Goal: Task Accomplishment & Management: Complete application form

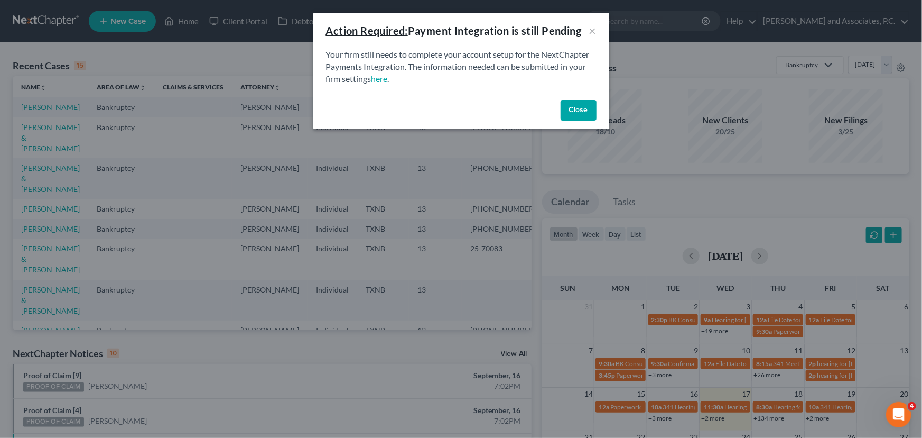
click at [579, 110] on button "Close" at bounding box center [579, 110] width 36 height 21
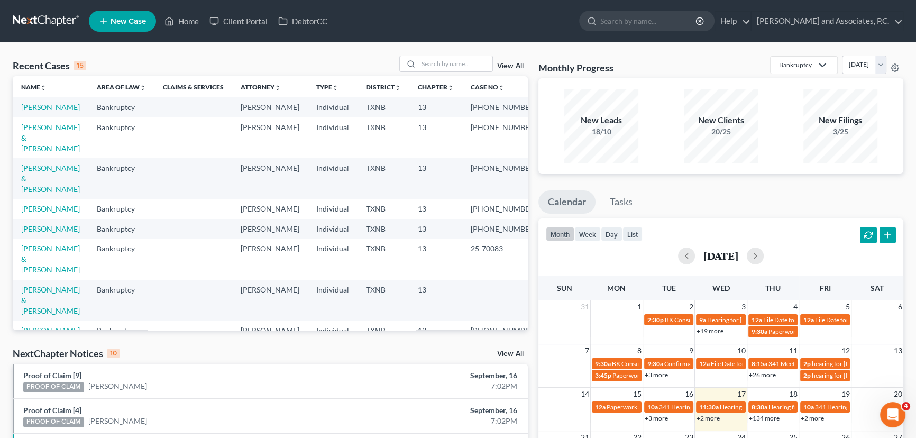
scroll to position [48, 0]
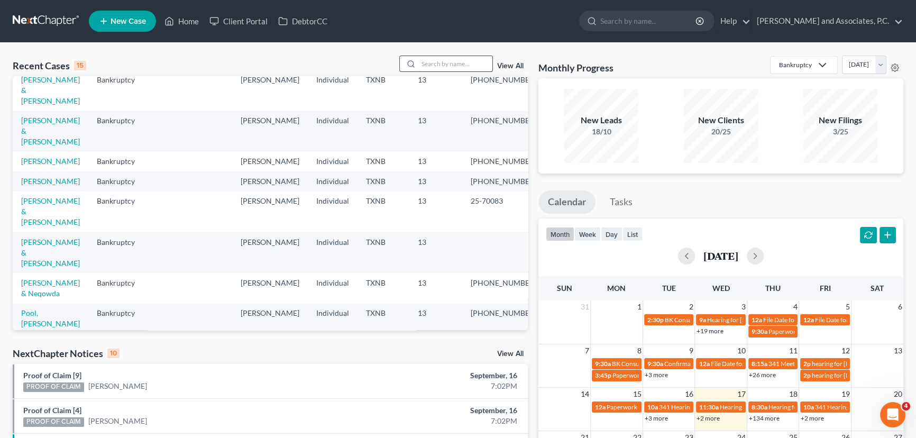
click at [443, 66] on input "search" at bounding box center [455, 63] width 74 height 15
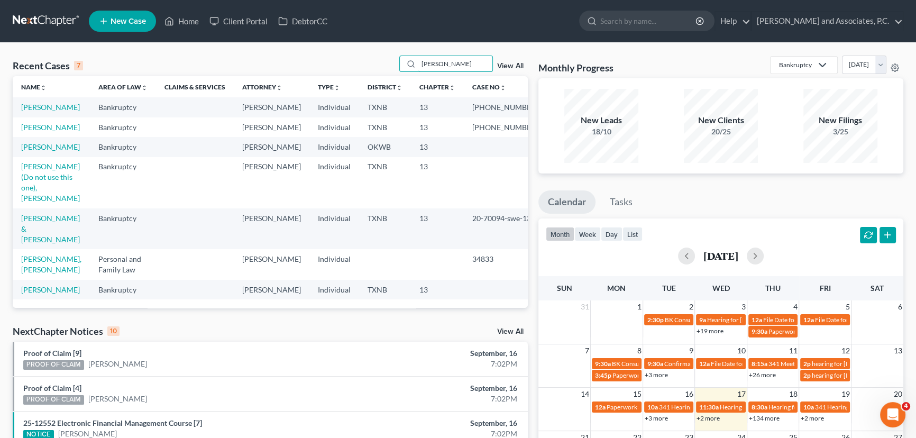
scroll to position [0, 0]
drag, startPoint x: 459, startPoint y: 61, endPoint x: 393, endPoint y: 71, distance: 67.4
click at [393, 71] on div "Recent Cases 7 [PERSON_NAME] View All" at bounding box center [270, 66] width 515 height 21
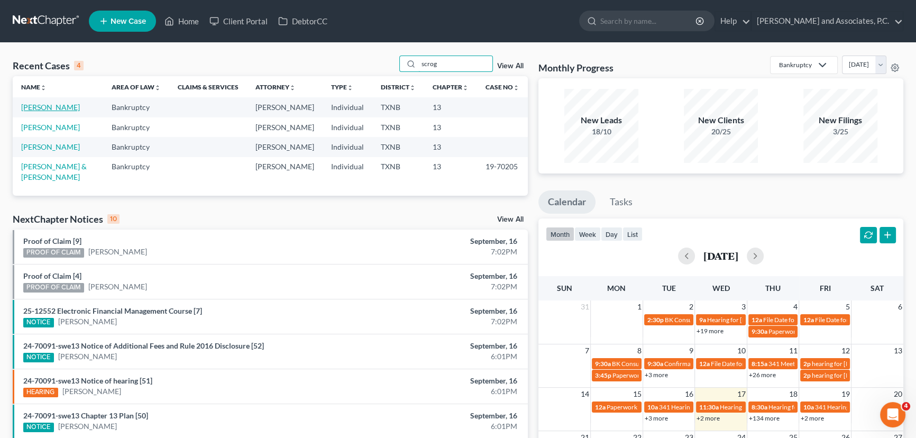
type input "scrog"
click at [52, 105] on link "[PERSON_NAME]" at bounding box center [50, 107] width 59 height 9
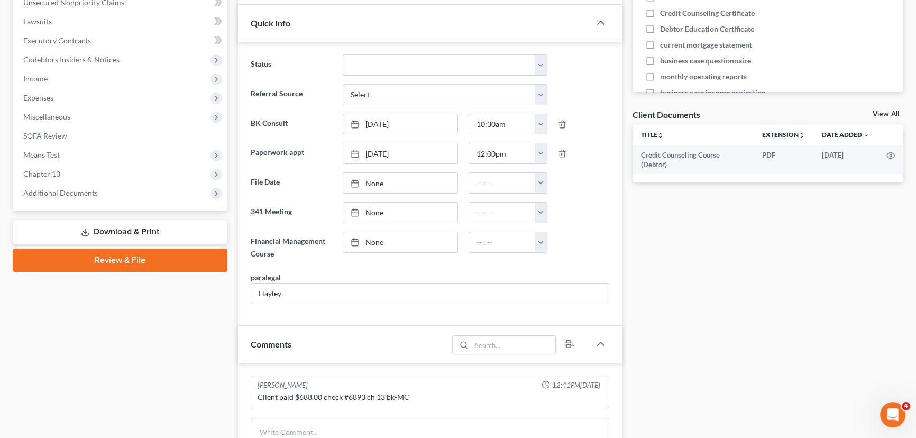
scroll to position [132, 0]
click at [879, 111] on link "View All" at bounding box center [885, 113] width 26 height 7
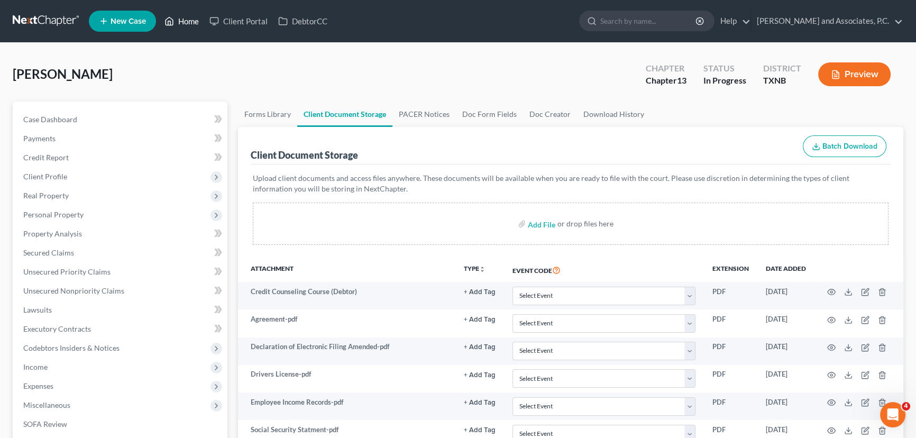
click at [188, 23] on link "Home" at bounding box center [181, 21] width 45 height 19
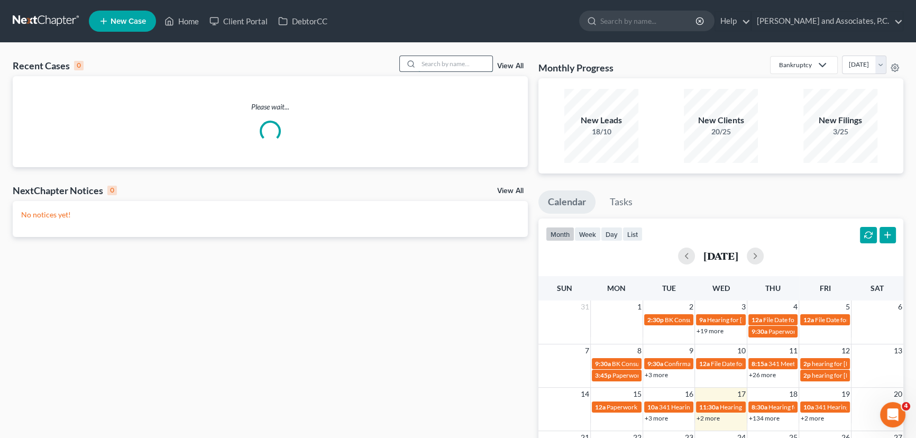
click at [427, 66] on input "search" at bounding box center [455, 63] width 74 height 15
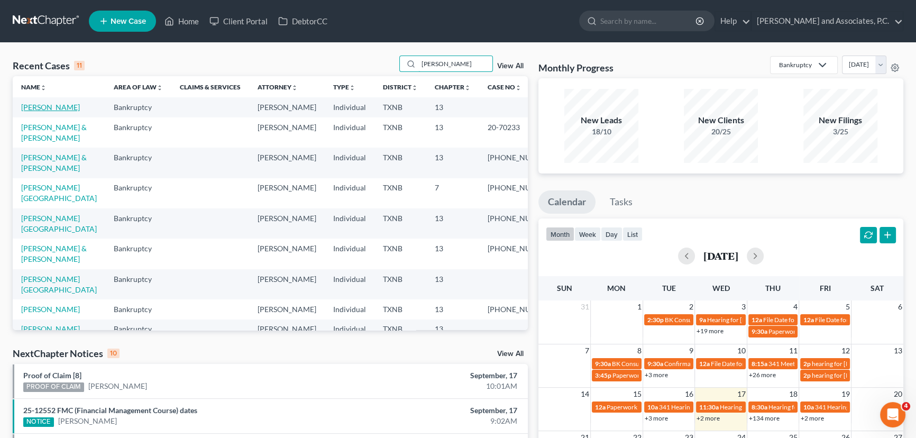
type input "[PERSON_NAME]"
click at [52, 106] on link "[PERSON_NAME]" at bounding box center [50, 107] width 59 height 9
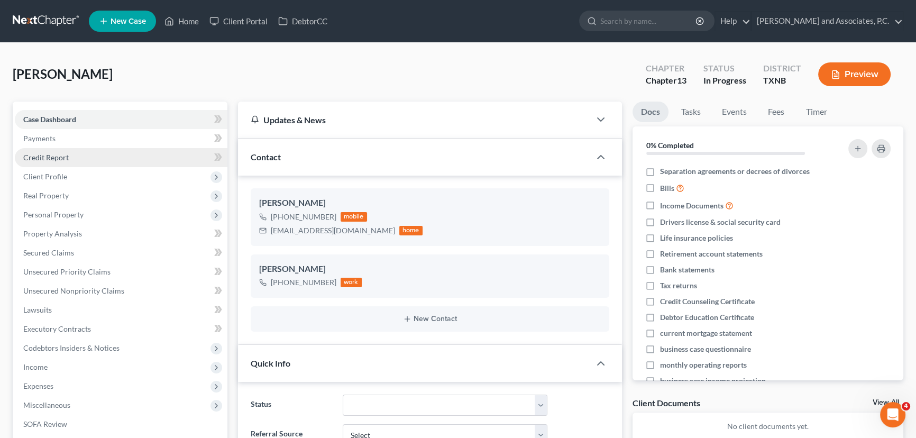
click at [74, 162] on link "Credit Report" at bounding box center [121, 157] width 212 height 19
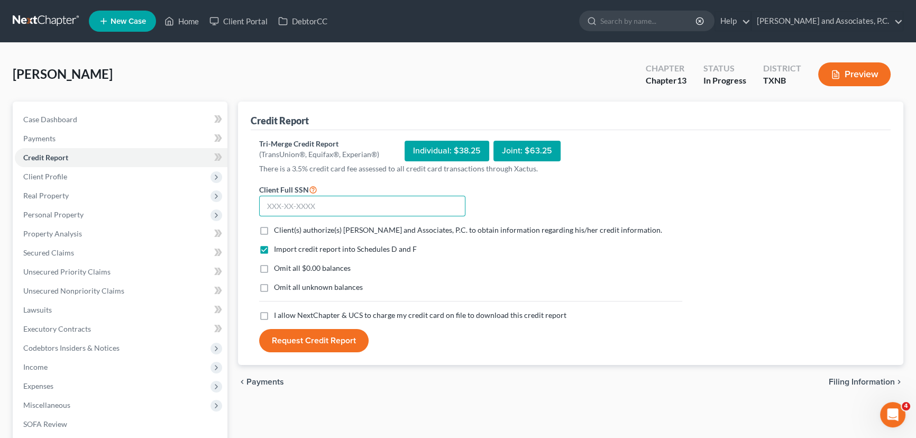
click at [285, 205] on input "text" at bounding box center [362, 206] width 206 height 21
type input "463-11-4209"
click at [274, 227] on label "Client(s) authorize(s) [PERSON_NAME] and Associates, P.C. to obtain information…" at bounding box center [468, 230] width 388 height 11
click at [278, 227] on input "Client(s) authorize(s) [PERSON_NAME] and Associates, P.C. to obtain information…" at bounding box center [281, 228] width 7 height 7
checkbox input "true"
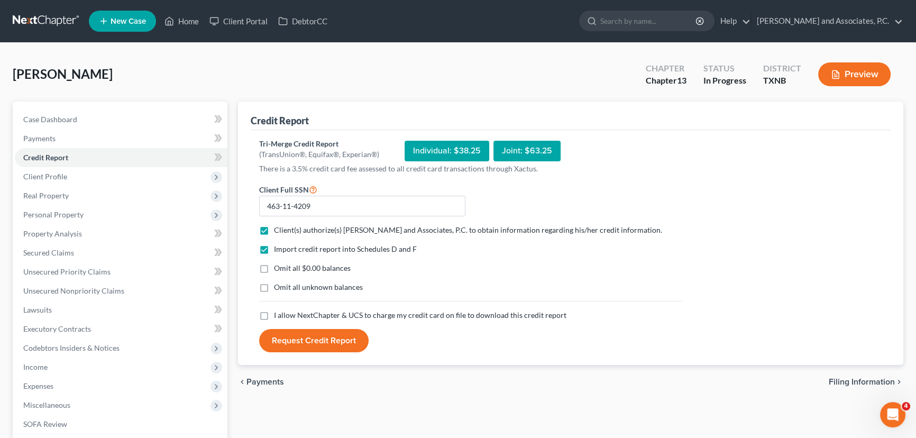
click at [274, 265] on label "Omit all $0.00 balances" at bounding box center [312, 268] width 77 height 11
click at [278, 265] on input "Omit all $0.00 balances" at bounding box center [281, 266] width 7 height 7
checkbox input "true"
click at [274, 317] on label "I allow NextChapter & UCS to charge my credit card on file to download this cre…" at bounding box center [420, 315] width 292 height 11
click at [278, 317] on input "I allow NextChapter & UCS to charge my credit card on file to download this cre…" at bounding box center [281, 313] width 7 height 7
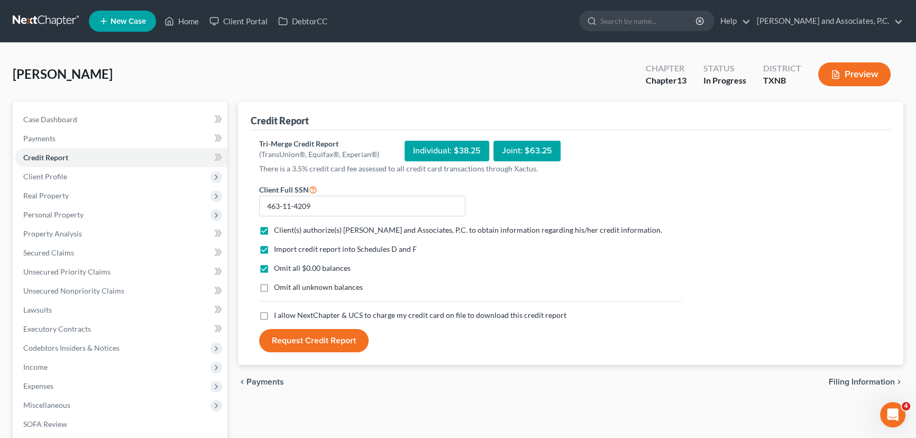
checkbox input "true"
click at [306, 340] on button "Request Credit Report" at bounding box center [313, 340] width 109 height 23
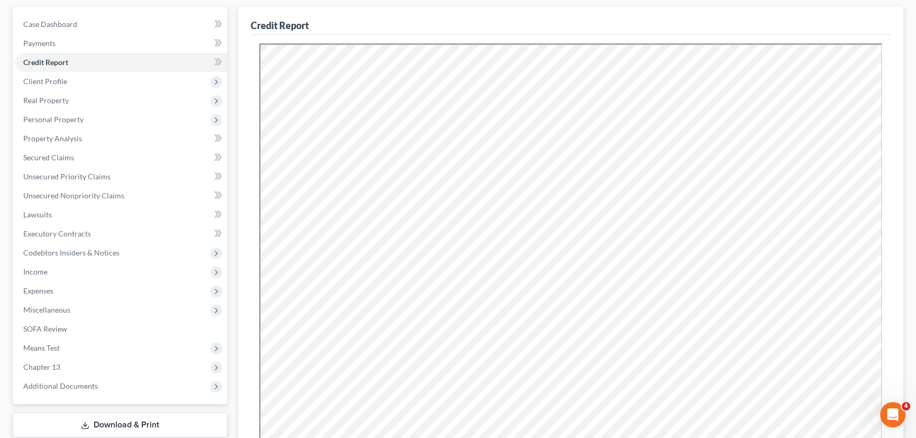
scroll to position [96, 0]
click at [58, 82] on span "Client Profile" at bounding box center [45, 80] width 44 height 9
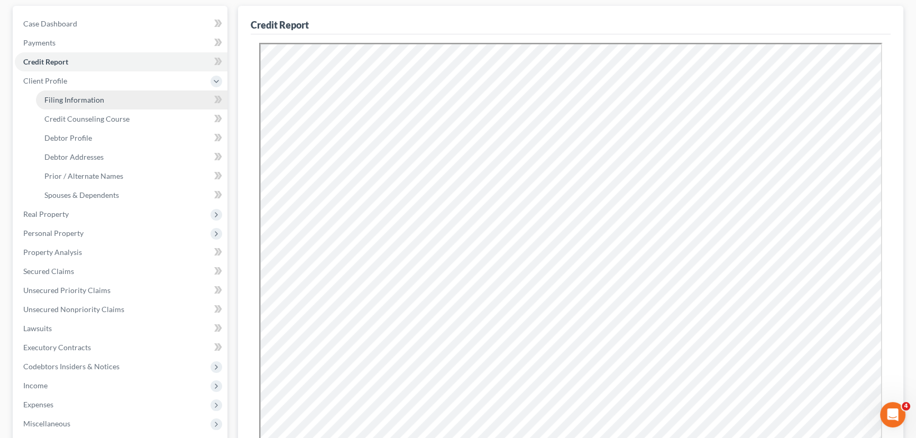
click at [72, 98] on span "Filing Information" at bounding box center [74, 99] width 60 height 9
select select "1"
select select "0"
select select "3"
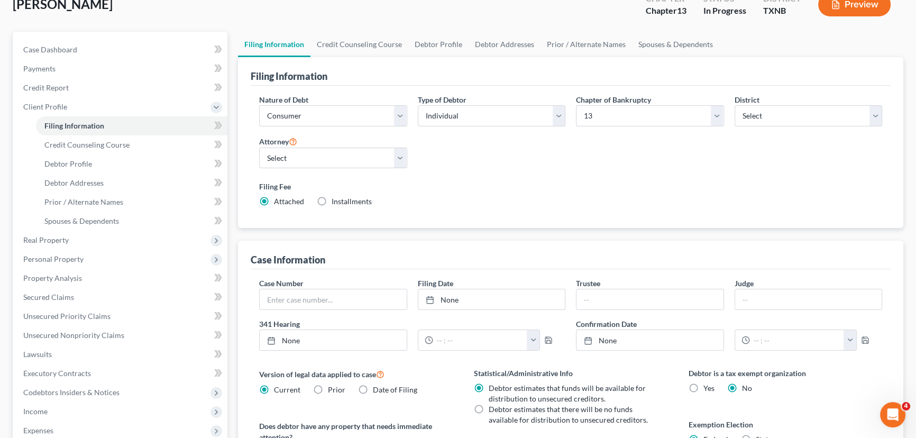
scroll to position [96, 0]
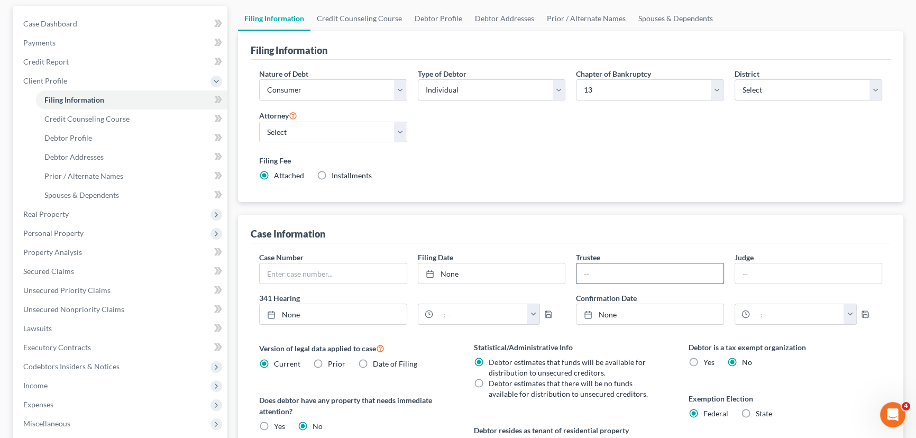
click at [594, 266] on input "text" at bounding box center [649, 273] width 147 height 20
type input "[PERSON_NAME]"
click at [767, 276] on input "text" at bounding box center [808, 273] width 147 height 20
type input "[PERSON_NAME]"
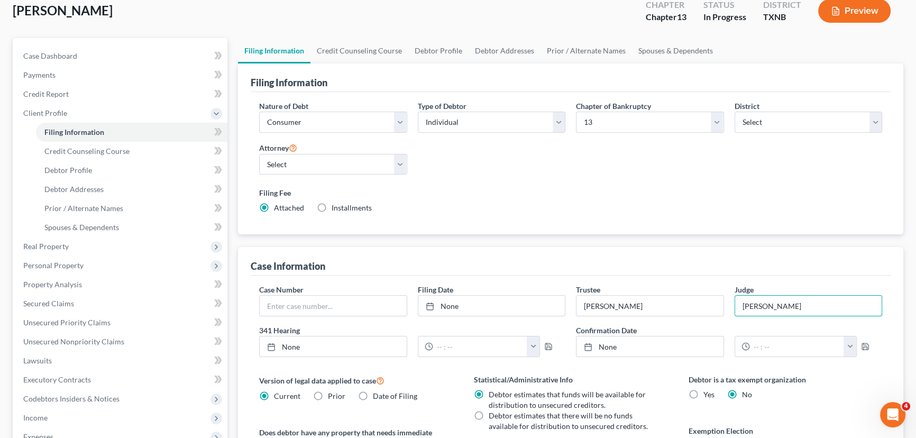
scroll to position [48, 0]
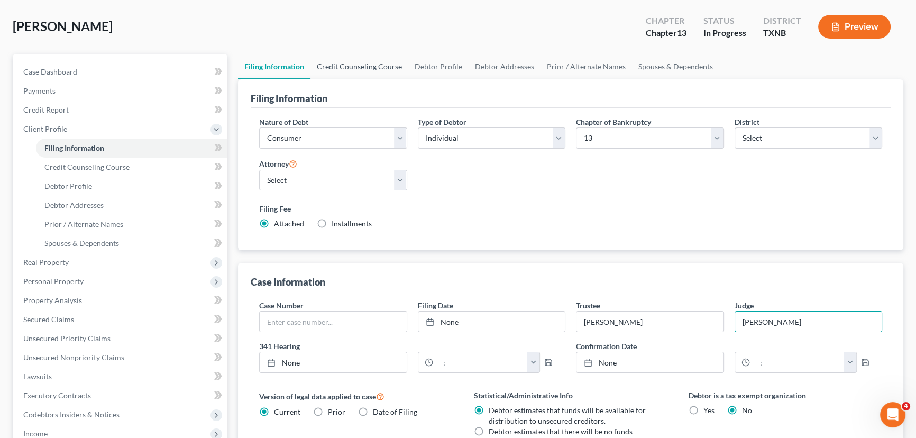
click at [337, 68] on link "Credit Counseling Course" at bounding box center [359, 66] width 98 height 25
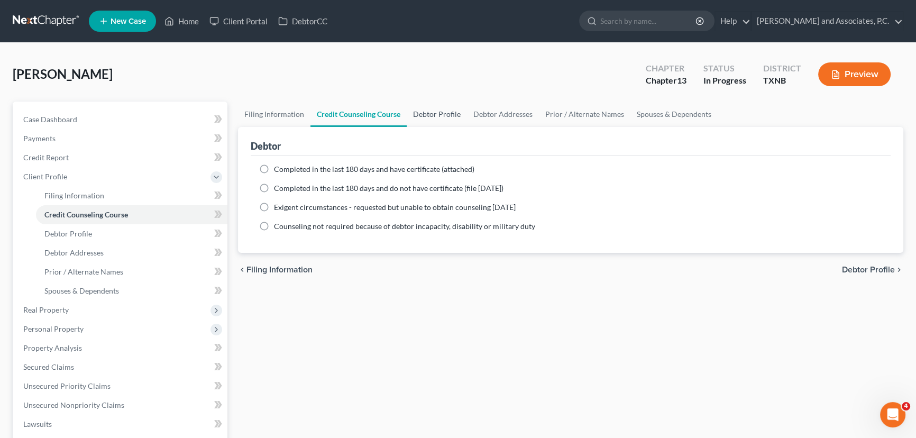
click at [448, 119] on link "Debtor Profile" at bounding box center [436, 113] width 60 height 25
select select "0"
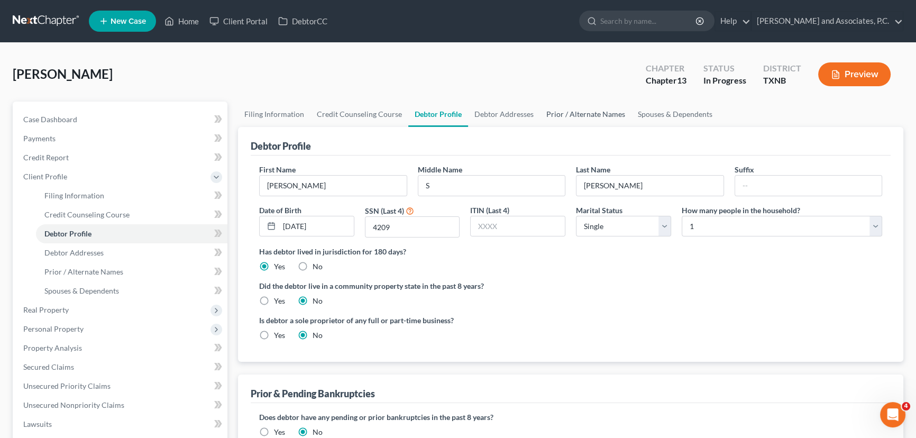
click at [601, 119] on link "Prior / Alternate Names" at bounding box center [585, 113] width 91 height 25
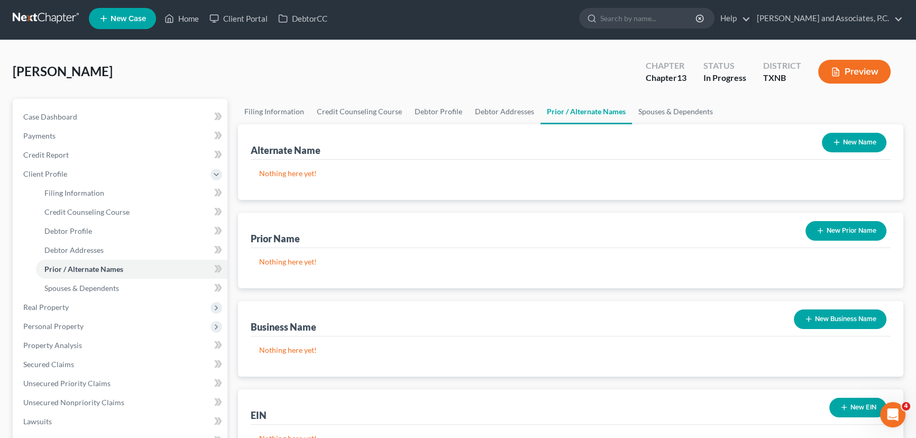
scroll to position [48, 0]
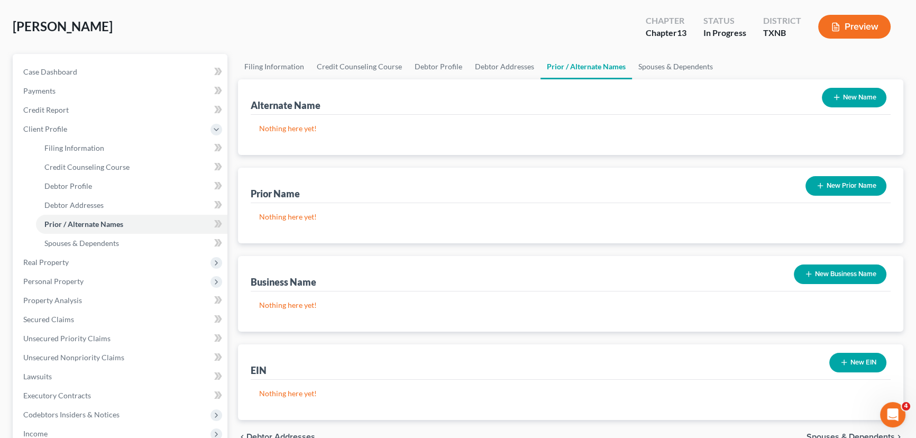
click at [824, 186] on button "New Prior Name" at bounding box center [845, 186] width 81 height 20
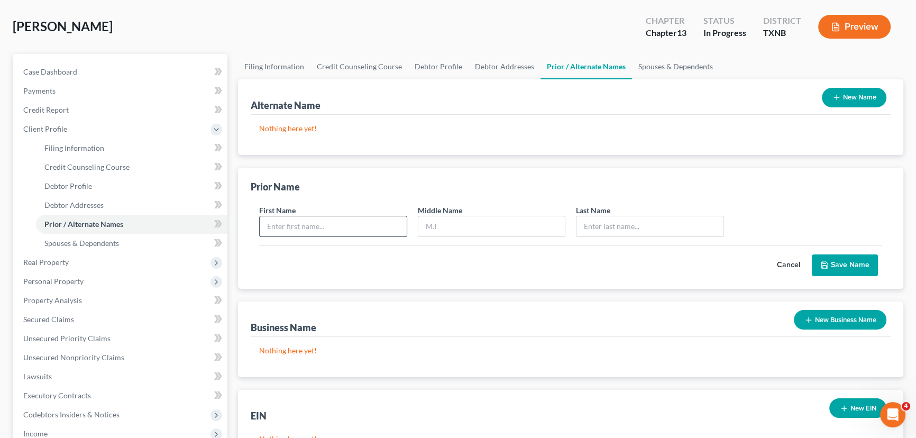
click at [291, 224] on input "text" at bounding box center [333, 226] width 147 height 20
type input "[PERSON_NAME]"
type input "A"
type input "S"
type input "Schreibec"
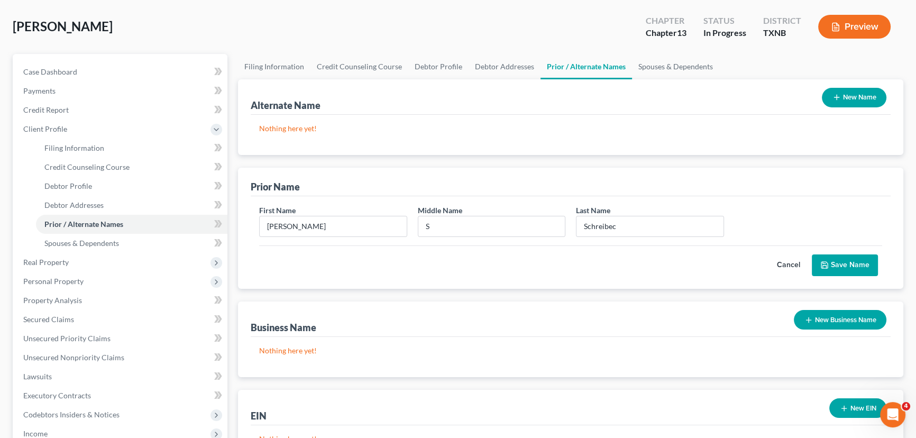
click at [850, 262] on button "Save Name" at bounding box center [844, 265] width 66 height 22
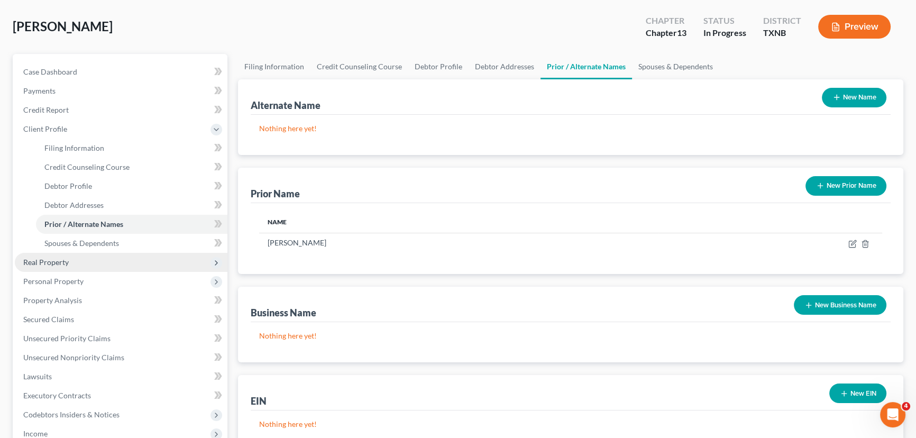
click at [57, 264] on span "Real Property" at bounding box center [45, 261] width 45 height 9
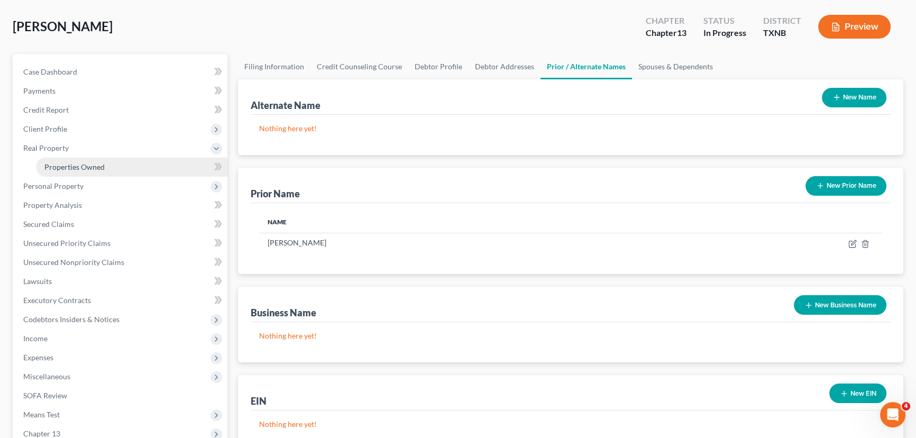
click at [79, 164] on span "Properties Owned" at bounding box center [74, 166] width 60 height 9
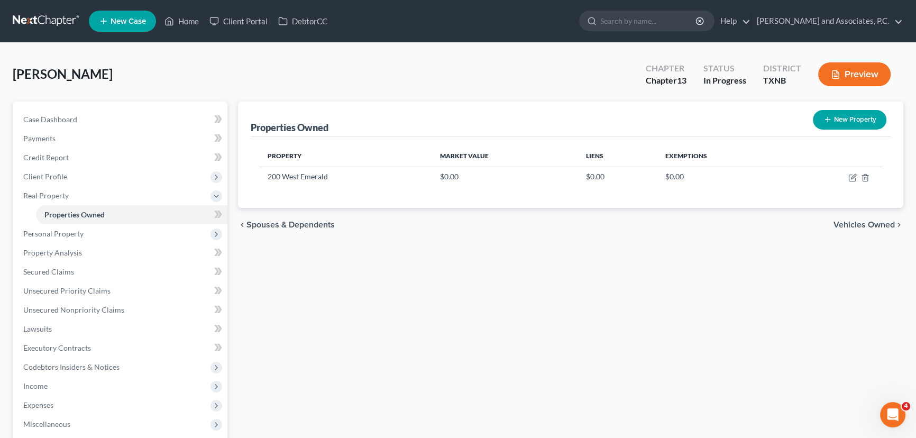
click at [539, 229] on div "chevron_left Spouses & Dependents Vehicles Owned chevron_right" at bounding box center [570, 225] width 665 height 34
click at [91, 239] on span "Personal Property" at bounding box center [121, 233] width 212 height 19
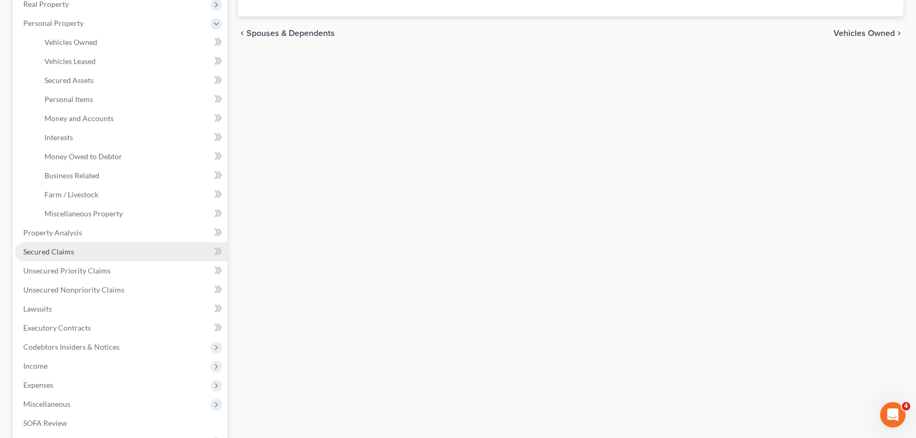
scroll to position [192, 0]
click at [72, 256] on link "Secured Claims" at bounding box center [121, 251] width 212 height 19
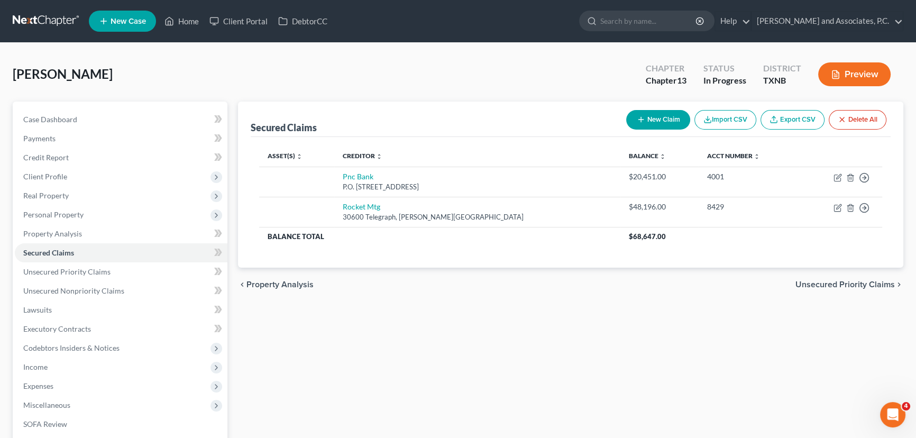
click at [461, 316] on div "Secured Claims New Claim Import CSV Export CSV Delete All Asset(s) expand_more …" at bounding box center [571, 330] width 676 height 458
click at [75, 195] on span "Real Property" at bounding box center [121, 195] width 212 height 19
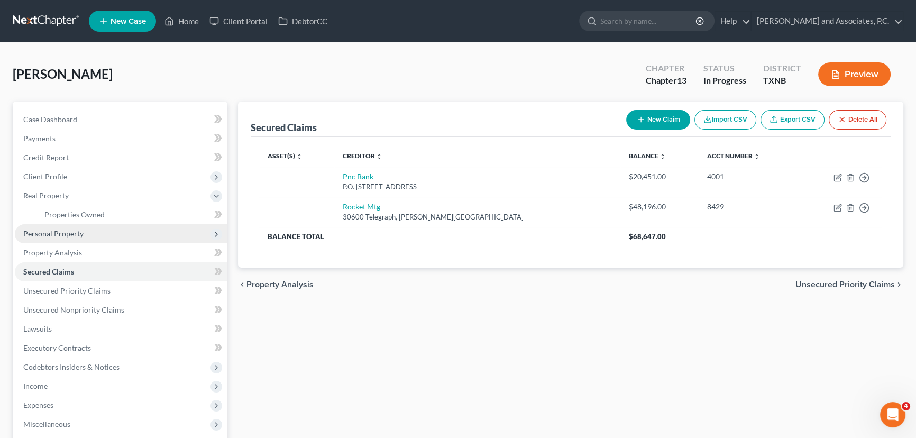
click at [59, 232] on span "Personal Property" at bounding box center [53, 233] width 60 height 9
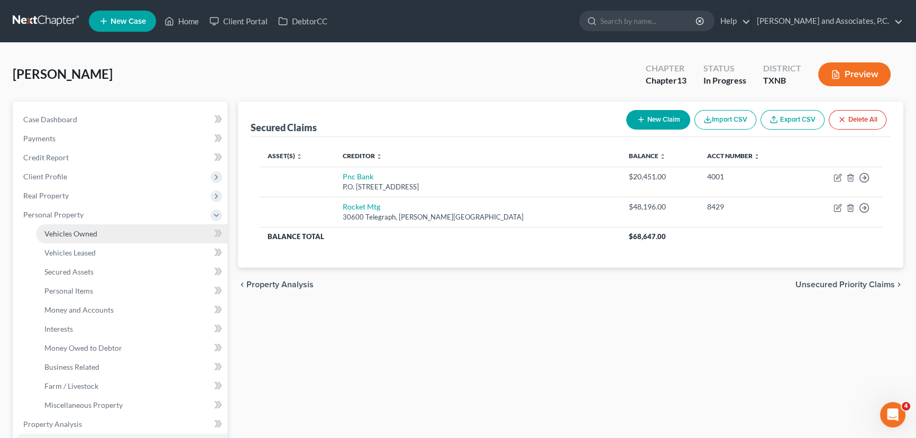
click at [80, 236] on span "Vehicles Owned" at bounding box center [70, 233] width 53 height 9
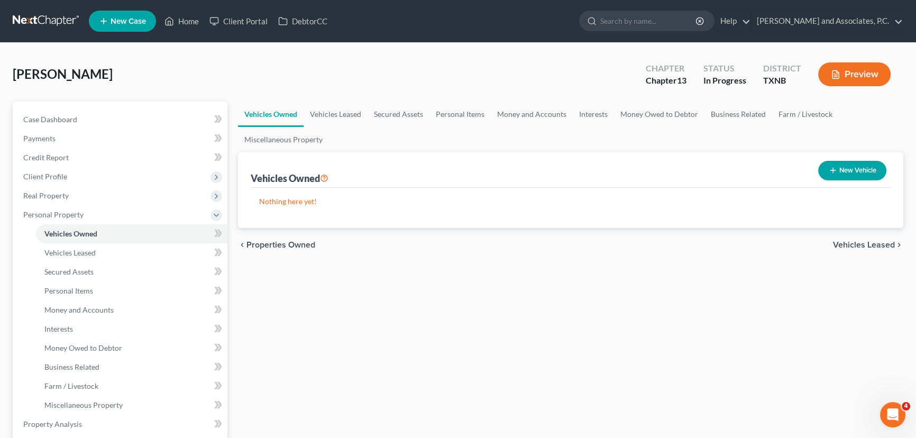
click at [858, 163] on button "New Vehicle" at bounding box center [852, 171] width 68 height 20
select select "0"
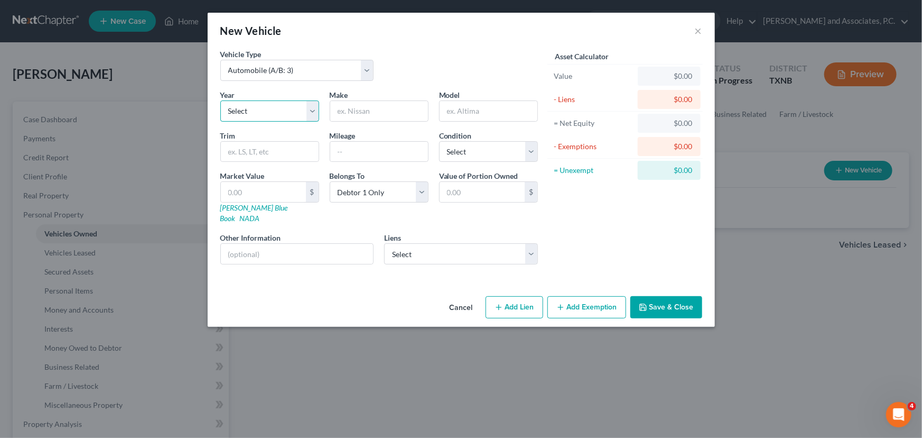
click at [257, 114] on select "Select 2026 2025 2024 2023 2022 2021 2020 2019 2018 2017 2016 2015 2014 2013 20…" at bounding box center [269, 110] width 99 height 21
select select "1"
click at [220, 100] on select "Select 2026 2025 2024 2023 2022 2021 2020 2019 2018 2017 2016 2015 2014 2013 20…" at bounding box center [269, 110] width 99 height 21
click at [357, 114] on input "text" at bounding box center [379, 111] width 98 height 20
type input "Chev"
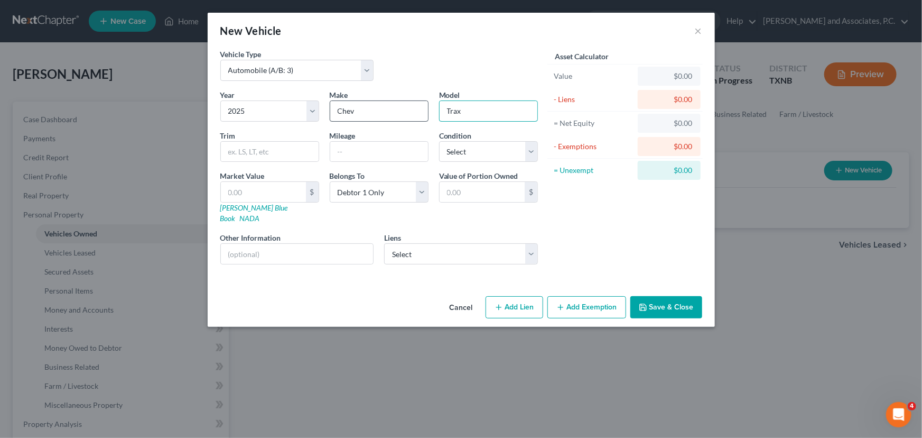
type input "Trax"
click at [367, 107] on input "Chev" at bounding box center [379, 111] width 98 height 20
type input "Chevrolet"
click at [426, 245] on select "Select Rocket Mtg - $48,196.00 Pnc Bank - $20,451.00" at bounding box center [461, 253] width 154 height 21
select select "1"
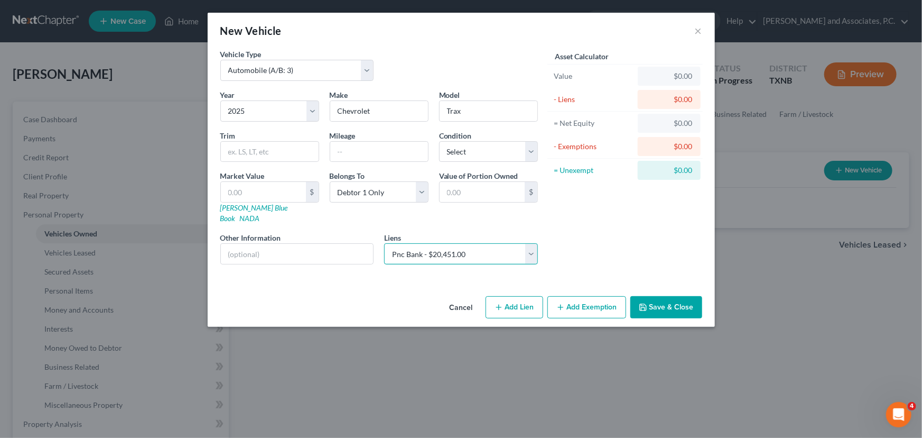
click at [384, 243] on select "Select Rocket Mtg - $48,196.00 Pnc Bank - $20,451.00" at bounding box center [461, 253] width 154 height 21
select select
select select "39"
select select "0"
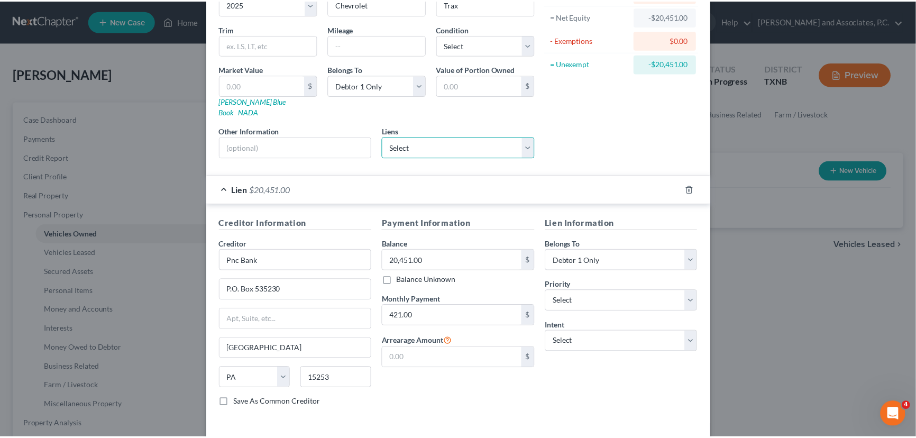
scroll to position [139, 0]
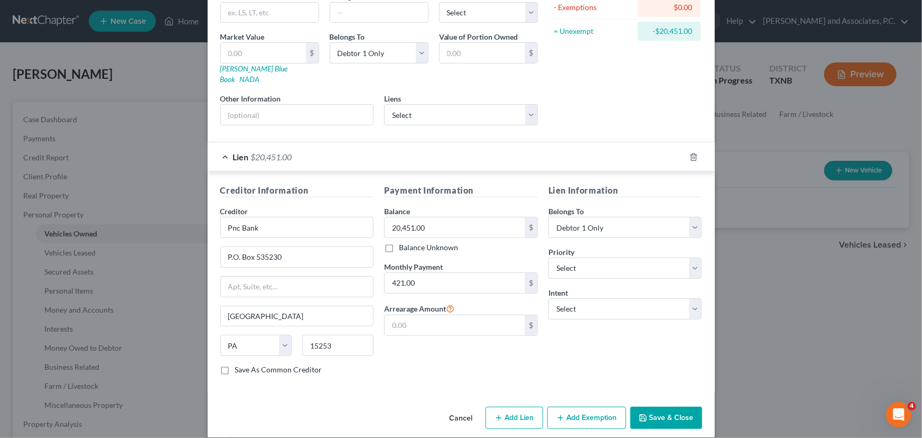
click at [646, 407] on button "Save & Close" at bounding box center [667, 417] width 72 height 22
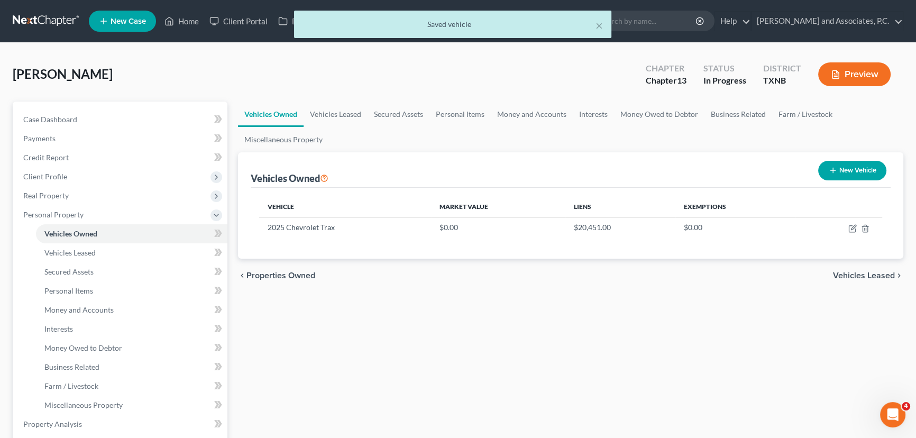
click at [606, 344] on div "Vehicles Owned Vehicles Leased Secured Assets Personal Items Money and Accounts…" at bounding box center [571, 425] width 676 height 649
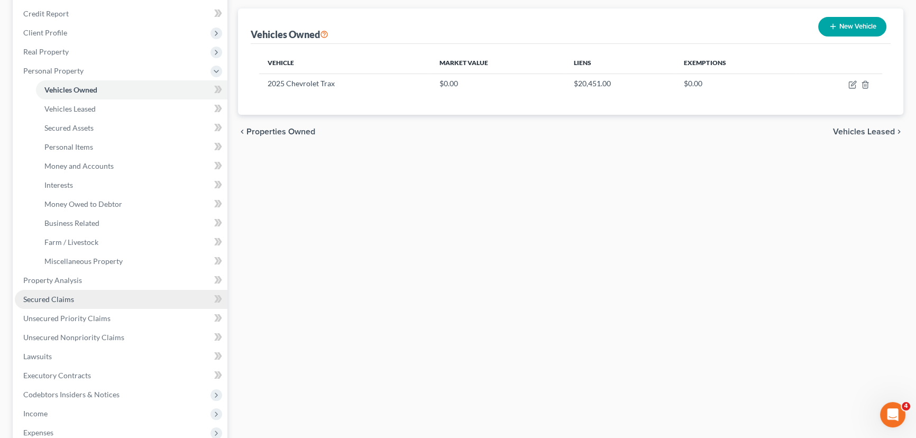
click at [40, 297] on span "Secured Claims" at bounding box center [48, 298] width 51 height 9
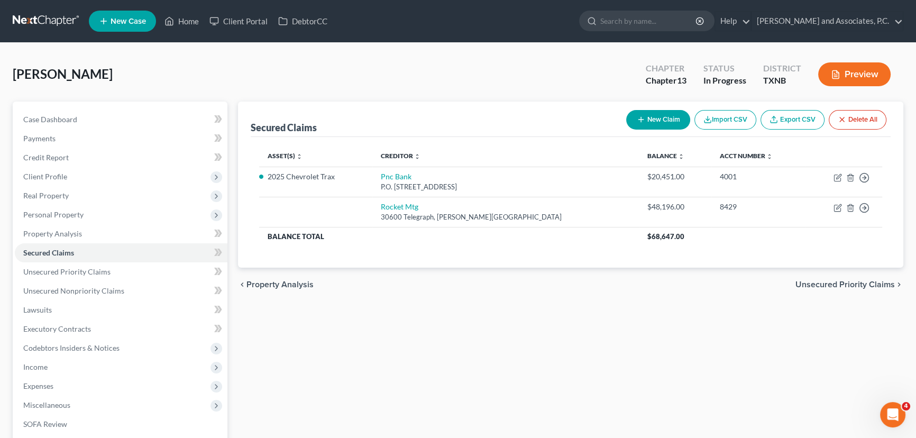
click at [676, 125] on button "New Claim" at bounding box center [658, 120] width 64 height 20
select select "0"
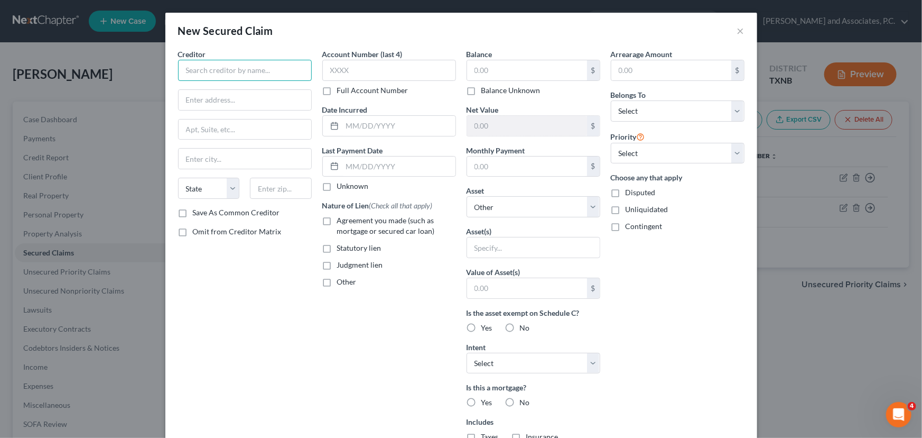
click at [242, 70] on input "text" at bounding box center [245, 70] width 134 height 21
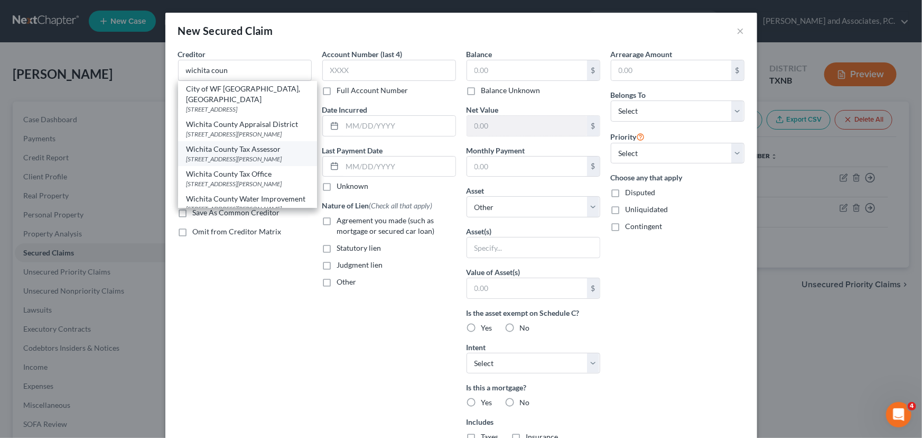
click at [246, 157] on div "[STREET_ADDRESS][PERSON_NAME]" at bounding box center [248, 158] width 122 height 9
type input "Wichita County Tax Assessor"
type input "[STREET_ADDRESS][PERSON_NAME]"
type input "[GEOGRAPHIC_DATA]"
select select "45"
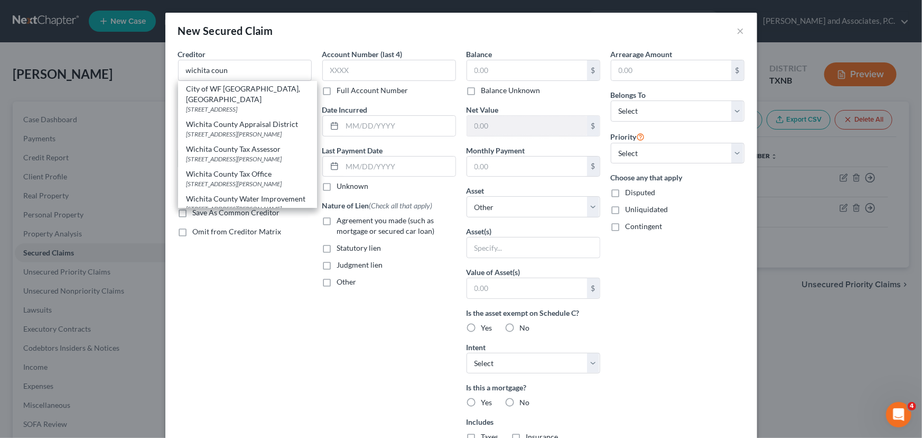
type input "76301"
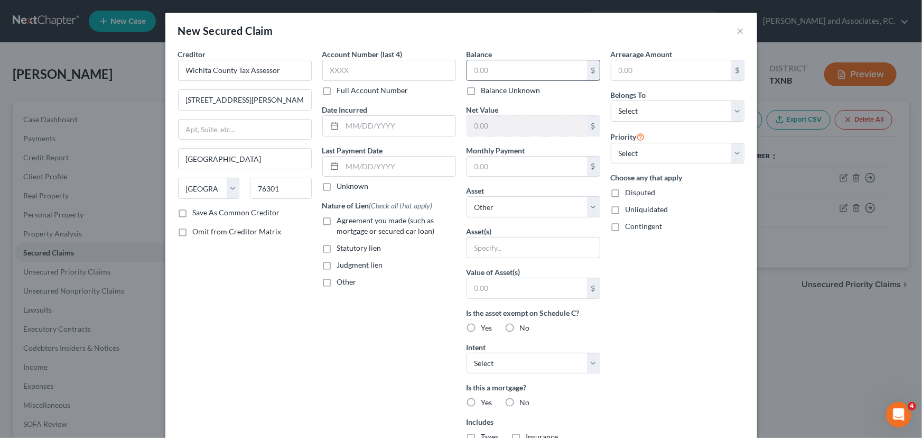
click at [497, 72] on input "text" at bounding box center [527, 70] width 120 height 20
type input "1,201.18"
click at [651, 112] on select "Select Debtor 1 Only Debtor 2 Only Debtor 1 And Debtor 2 Only At Least One Of T…" at bounding box center [678, 110] width 134 height 21
select select "0"
click at [611, 100] on select "Select Debtor 1 Only Debtor 2 Only Debtor 1 And Debtor 2 Only At Least One Of T…" at bounding box center [678, 110] width 134 height 21
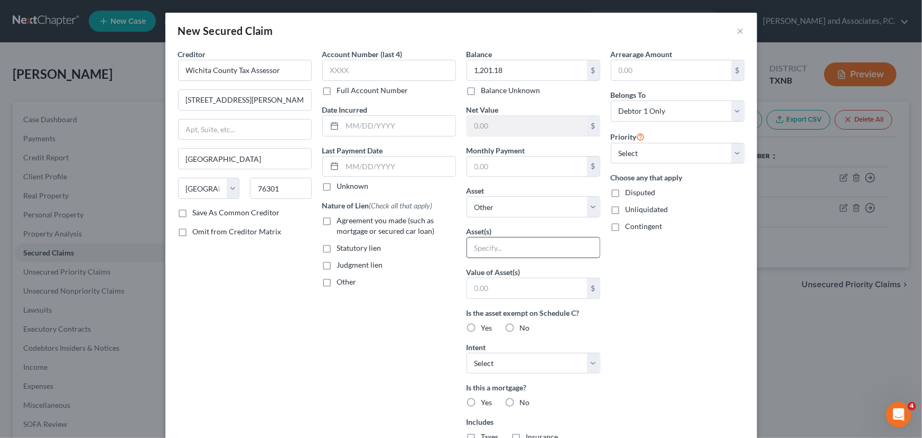
click at [579, 251] on input "text" at bounding box center [533, 247] width 133 height 20
click at [682, 251] on div "Arrearage Amount $ Belongs To * Select Debtor 1 Only Debtor 2 Only Debtor 1 And…" at bounding box center [678, 285] width 144 height 472
click at [532, 216] on select "Select Other Multiple Assets 200 West Emerald - $0.0 2025 Chevrolet Trax - $0.0" at bounding box center [534, 206] width 134 height 21
select select "2"
click at [467, 196] on select "Select Other Multiple Assets 200 West Emerald - $0.0 2025 Chevrolet Trax - $0.0" at bounding box center [534, 206] width 134 height 21
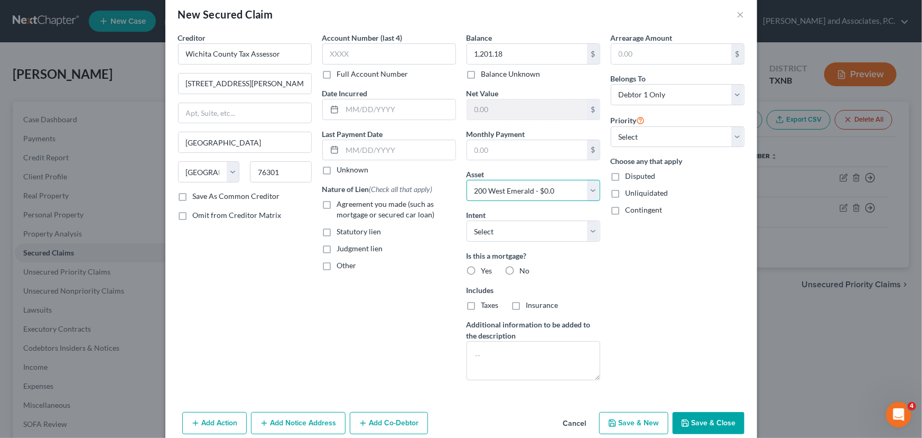
scroll to position [32, 0]
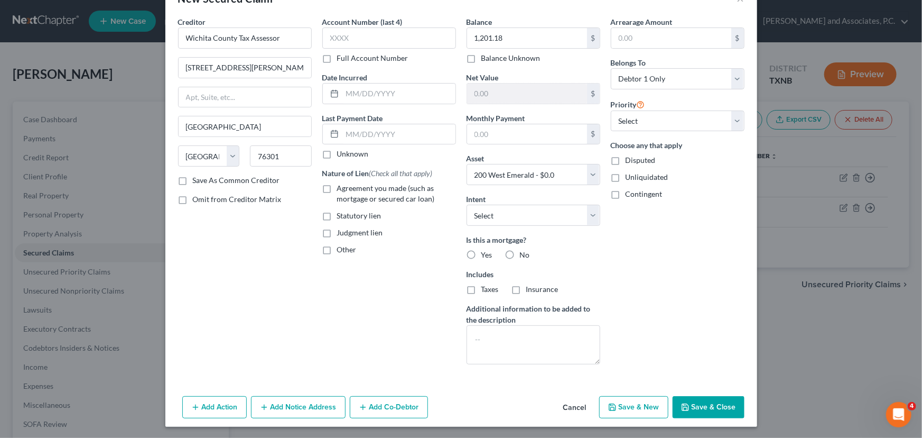
click at [520, 253] on label "No" at bounding box center [525, 254] width 10 height 11
click at [524, 253] on input "No" at bounding box center [527, 252] width 7 height 7
radio input "true"
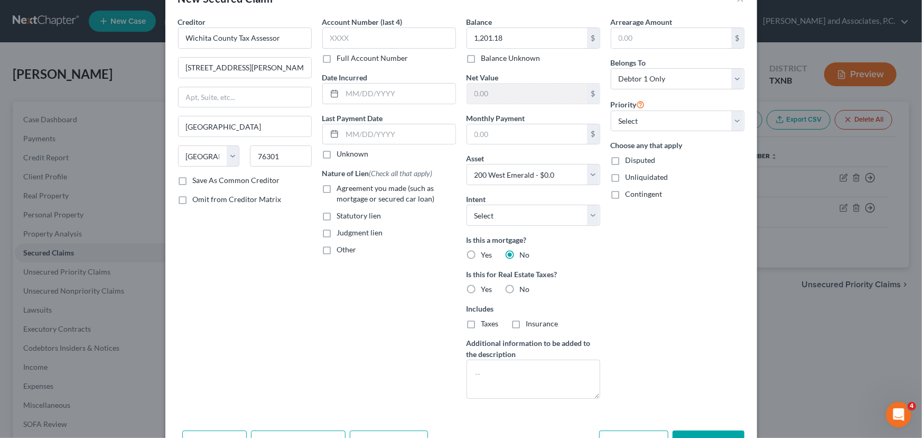
click at [520, 285] on label "No" at bounding box center [525, 289] width 10 height 11
click at [524, 285] on input "No" at bounding box center [527, 287] width 7 height 7
radio input "true"
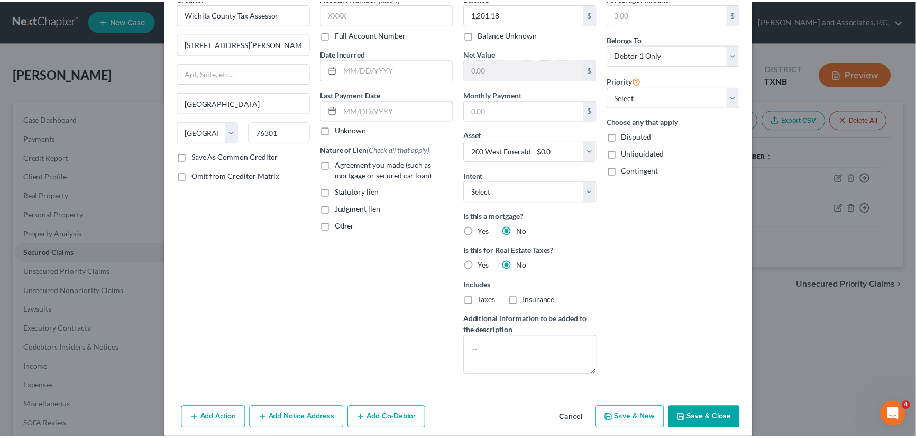
scroll to position [67, 0]
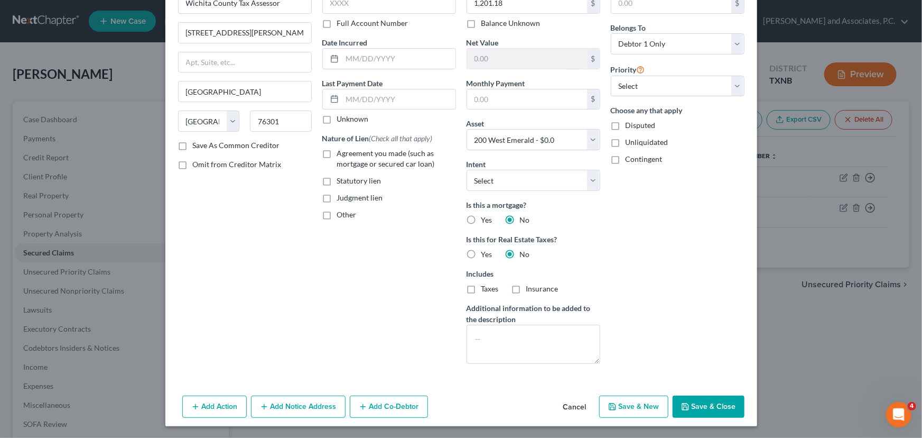
click at [697, 408] on button "Save & Close" at bounding box center [709, 406] width 72 height 22
select select
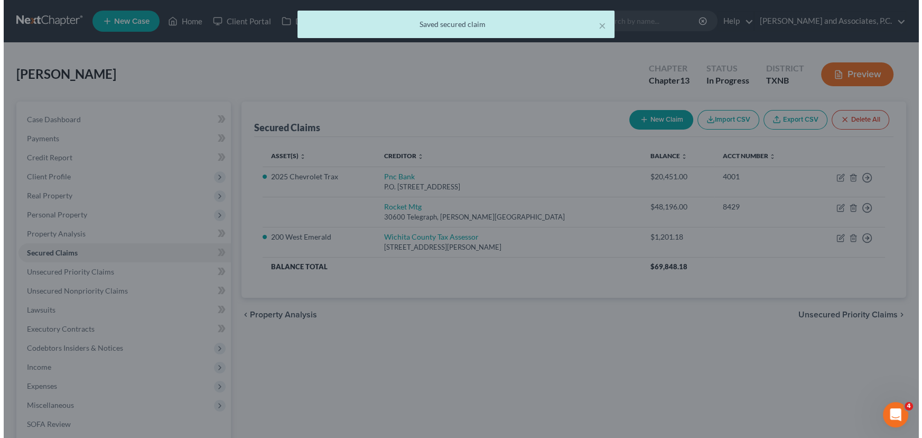
scroll to position [0, 0]
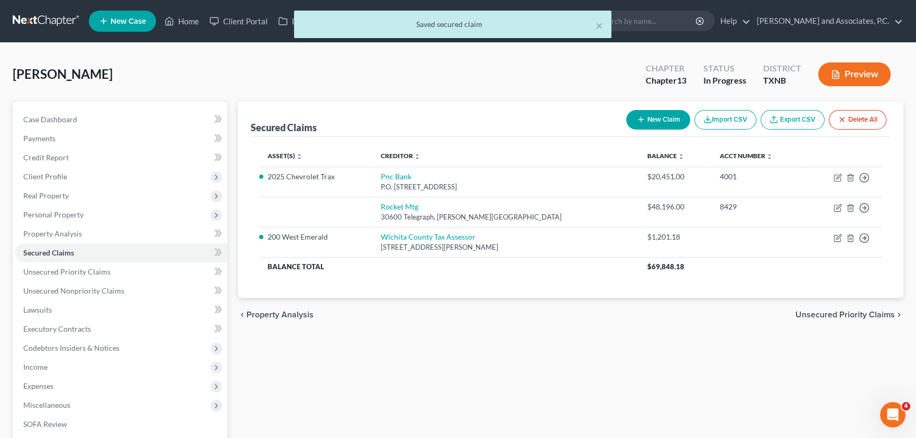
click at [714, 353] on div "Secured Claims New Claim Import CSV Export CSV Delete All Asset(s) expand_more …" at bounding box center [571, 330] width 676 height 458
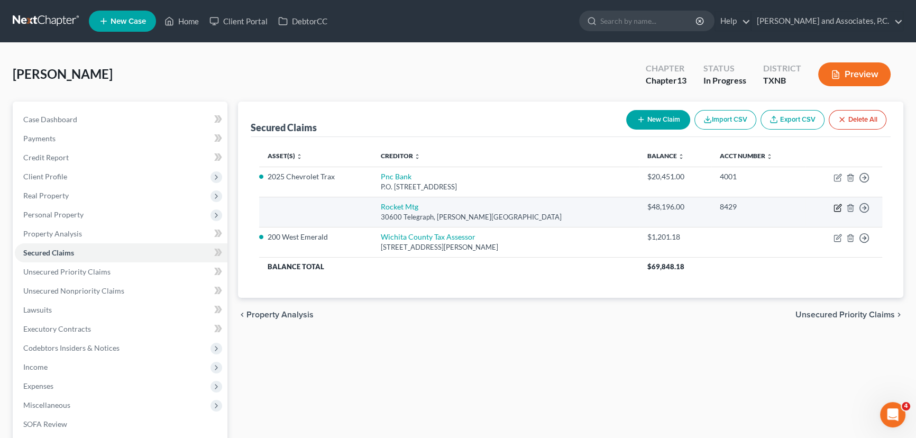
click at [836, 208] on icon "button" at bounding box center [838, 206] width 5 height 5
select select "23"
select select "0"
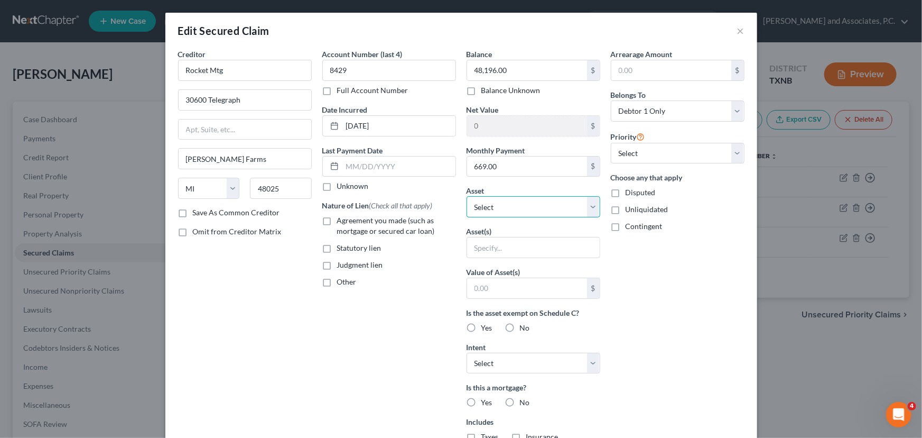
click at [537, 205] on select "Select Other Multiple Assets 200 West Emerald - $0.0 2025 Chevrolet Trax - $0.0" at bounding box center [534, 206] width 134 height 21
select select "2"
click at [467, 196] on select "Select Other Multiple Assets 200 West Emerald - $0.0 2025 Chevrolet Trax - $0.0" at bounding box center [534, 206] width 134 height 21
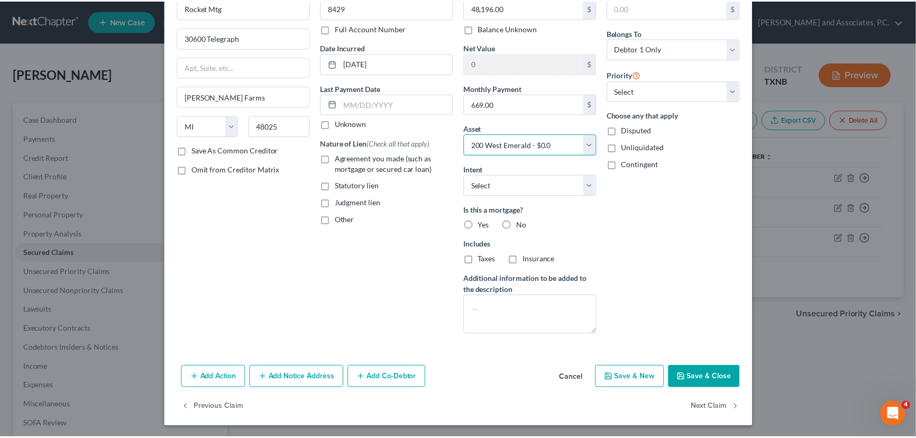
scroll to position [63, 0]
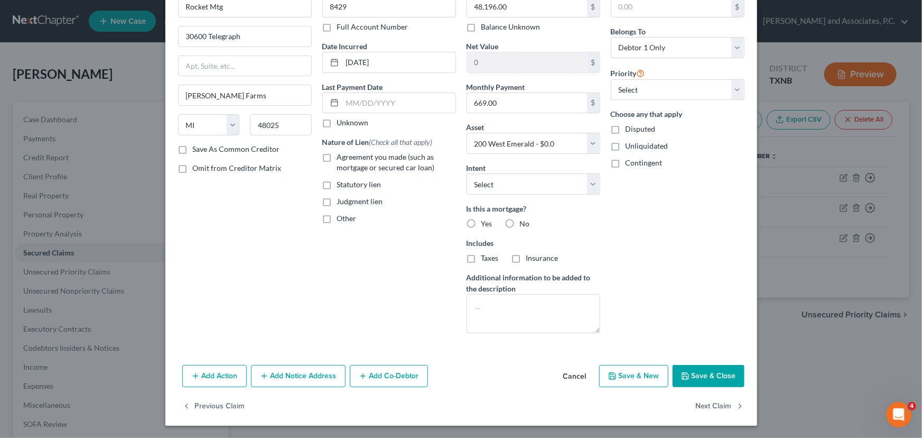
click at [718, 368] on button "Save & Close" at bounding box center [709, 376] width 72 height 22
select select
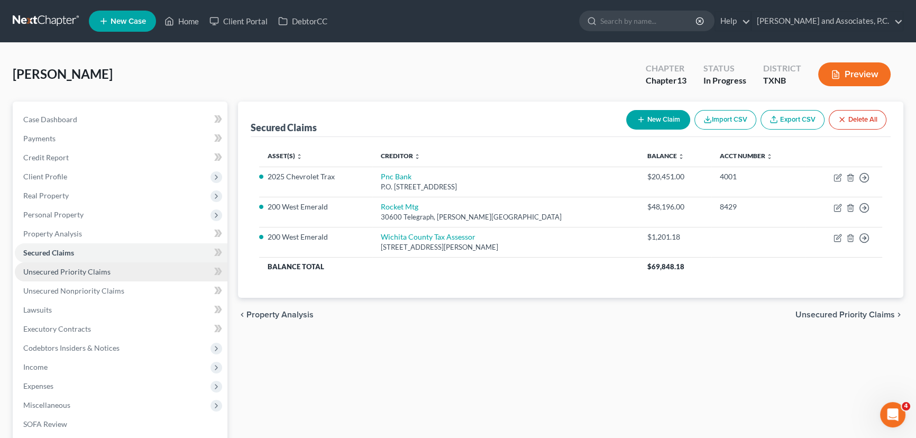
click at [138, 267] on link "Unsecured Priority Claims" at bounding box center [121, 271] width 212 height 19
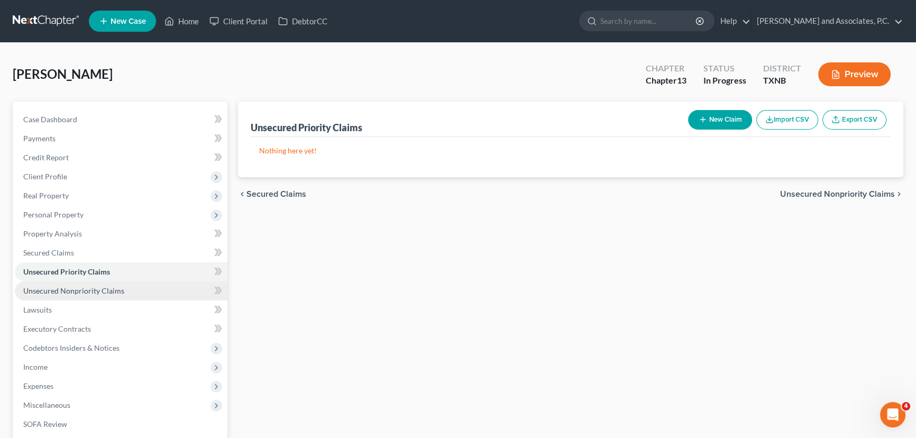
click at [164, 288] on link "Unsecured Nonpriority Claims" at bounding box center [121, 290] width 212 height 19
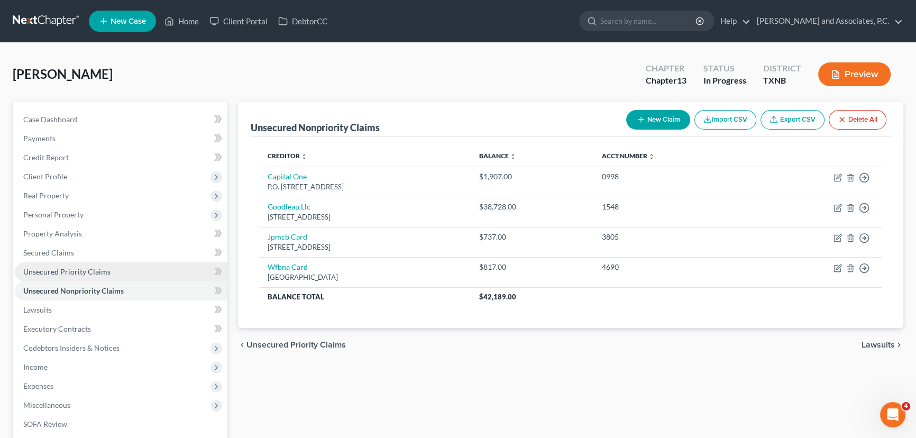
click at [156, 264] on link "Unsecured Priority Claims" at bounding box center [121, 271] width 212 height 19
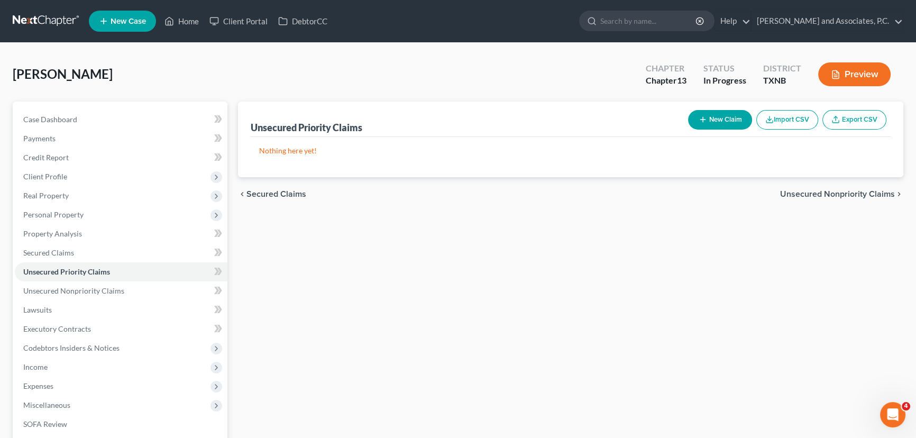
click at [701, 119] on line "button" at bounding box center [702, 119] width 5 height 0
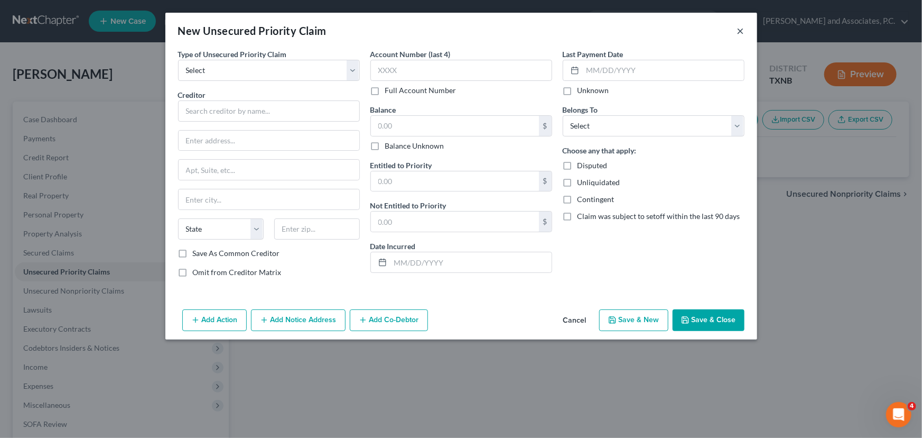
click at [742, 29] on button "×" at bounding box center [740, 30] width 7 height 13
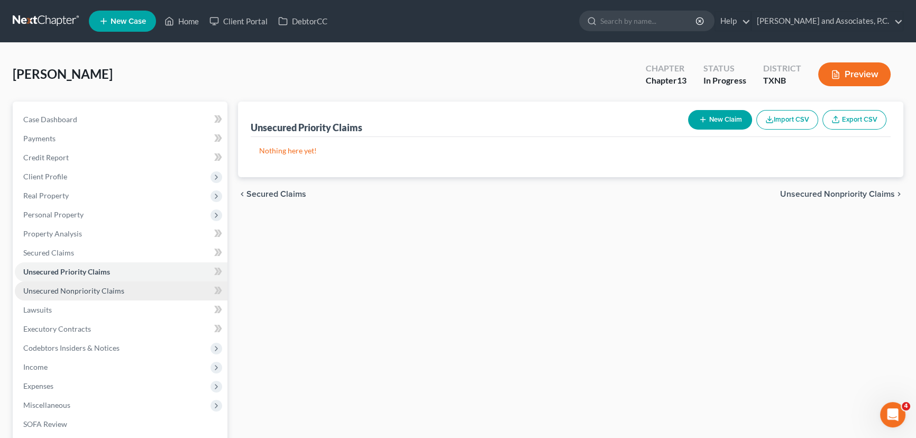
click at [107, 288] on span "Unsecured Nonpriority Claims" at bounding box center [73, 290] width 101 height 9
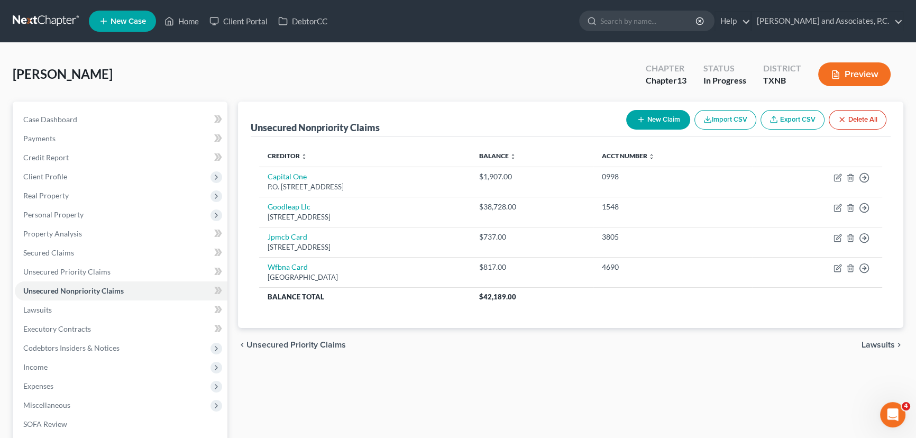
click at [636, 123] on icon "button" at bounding box center [640, 119] width 8 height 8
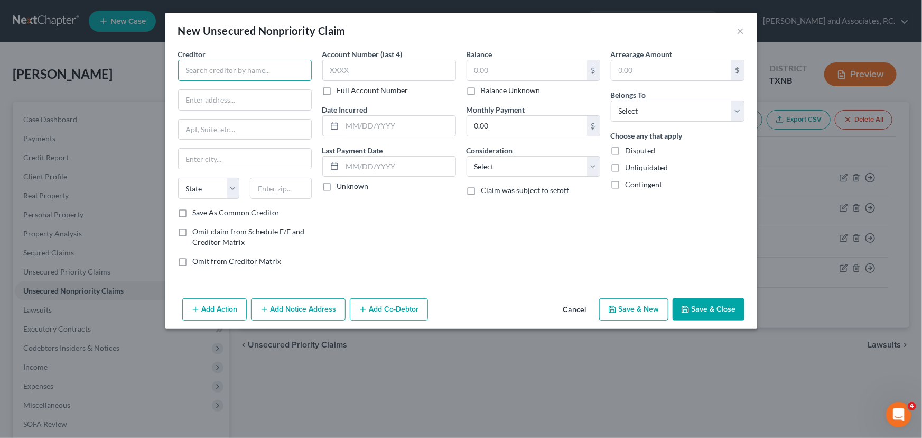
click at [253, 66] on input "text" at bounding box center [245, 70] width 134 height 21
type input "Palmetto LightReach"
type input "PO Box 78843"
type input "85062"
type input "Phoenix"
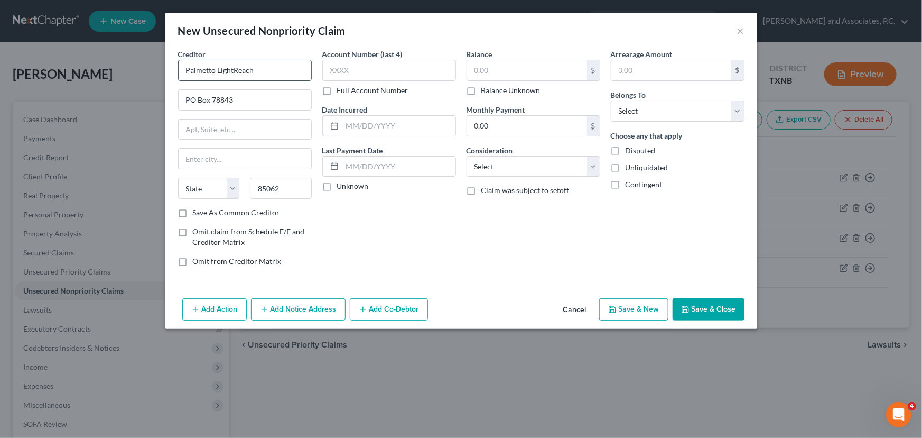
select select "3"
click at [529, 69] on input "text" at bounding box center [527, 70] width 120 height 20
type input "177.57"
click at [676, 116] on select "Select Debtor 1 Only Debtor 2 Only Debtor 1 And Debtor 2 Only At Least One Of T…" at bounding box center [678, 110] width 134 height 21
select select "0"
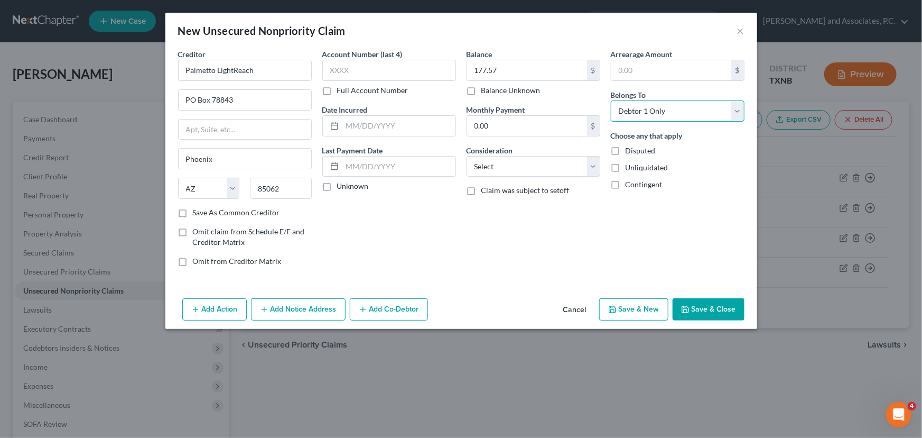
click at [611, 100] on select "Select Debtor 1 Only Debtor 2 Only Debtor 1 And Debtor 2 Only At Least One Of T…" at bounding box center [678, 110] width 134 height 21
click at [698, 305] on button "Save & Close" at bounding box center [709, 309] width 72 height 22
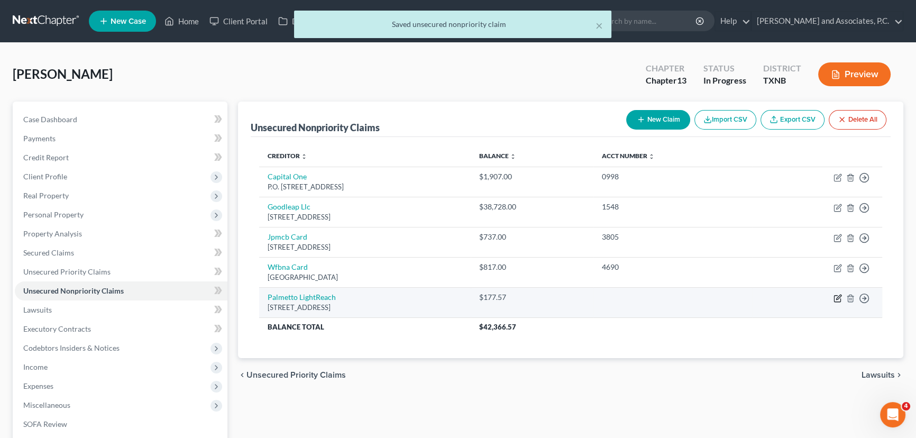
click at [836, 299] on icon "button" at bounding box center [837, 298] width 8 height 8
select select "3"
select select "0"
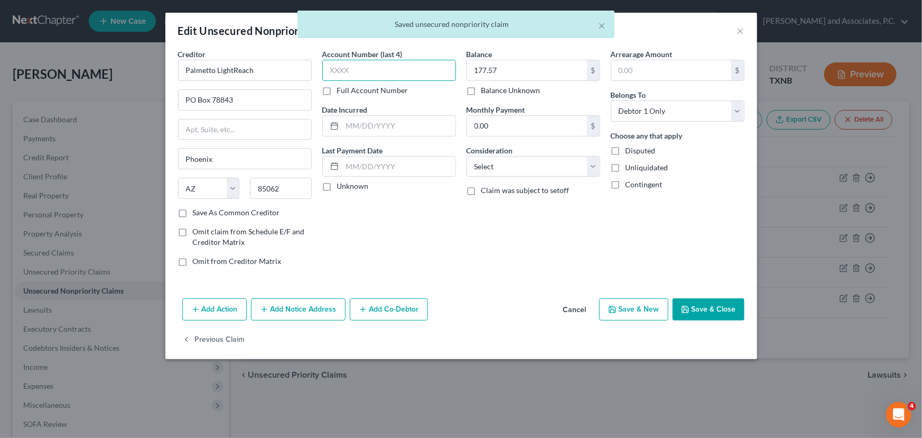
click at [396, 72] on input "text" at bounding box center [389, 70] width 134 height 21
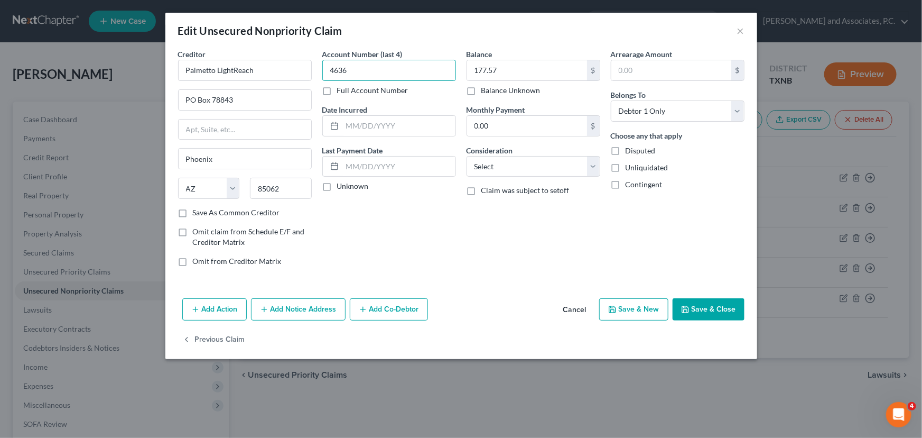
type input "4636"
click at [708, 301] on button "Save & Close" at bounding box center [709, 309] width 72 height 22
type input "0"
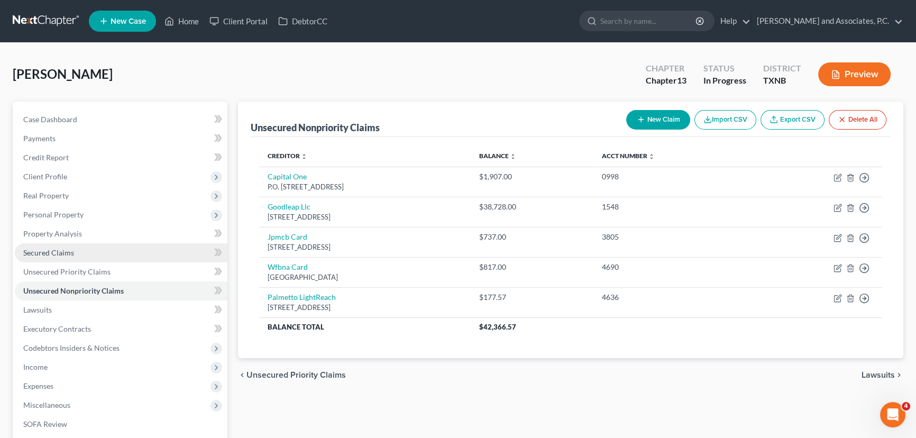
click at [34, 254] on span "Secured Claims" at bounding box center [48, 252] width 51 height 9
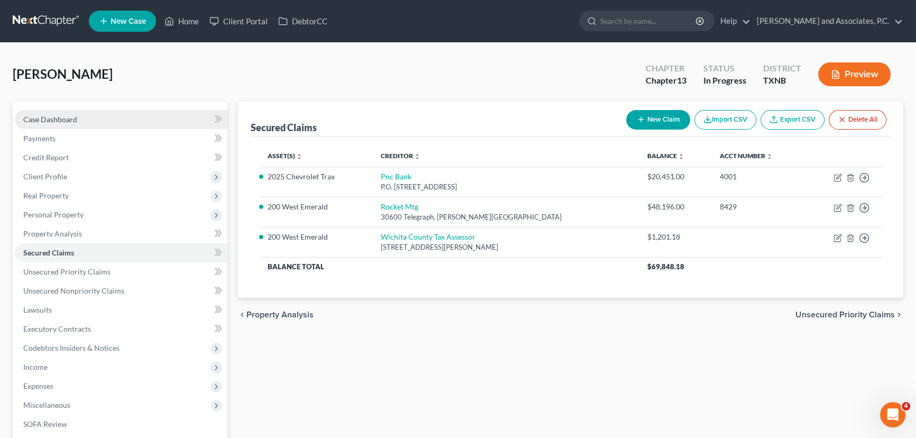
click at [60, 122] on span "Case Dashboard" at bounding box center [50, 119] width 54 height 9
select select "7"
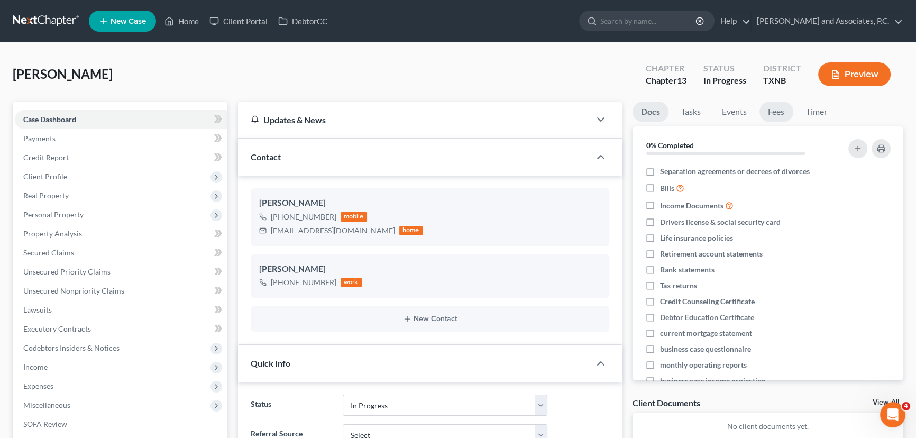
click at [782, 109] on link "Fees" at bounding box center [776, 111] width 34 height 21
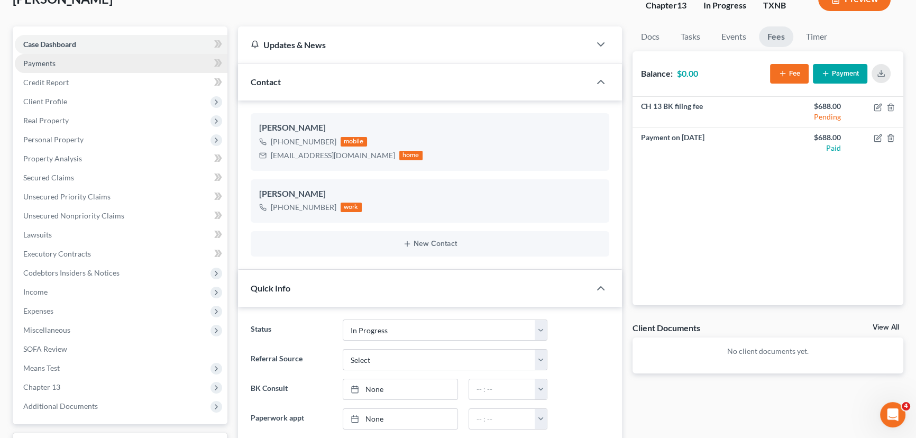
scroll to position [58, 0]
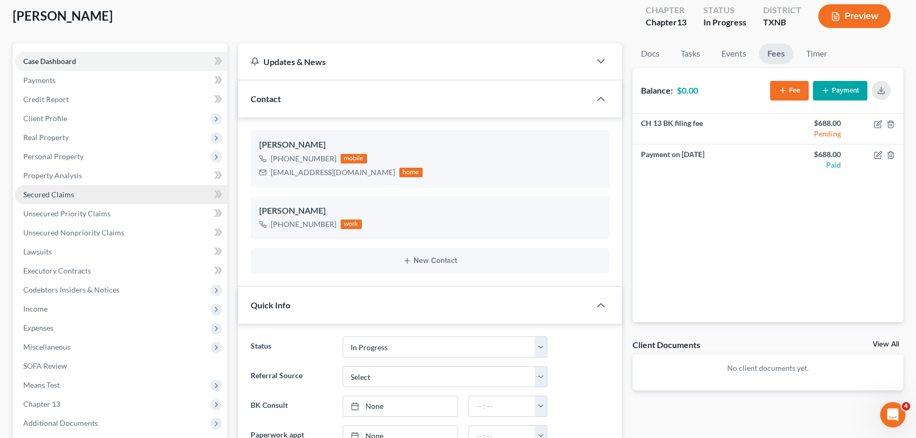
drag, startPoint x: 63, startPoint y: 195, endPoint x: 64, endPoint y: 189, distance: 5.9
click at [63, 195] on span "Secured Claims" at bounding box center [48, 194] width 51 height 9
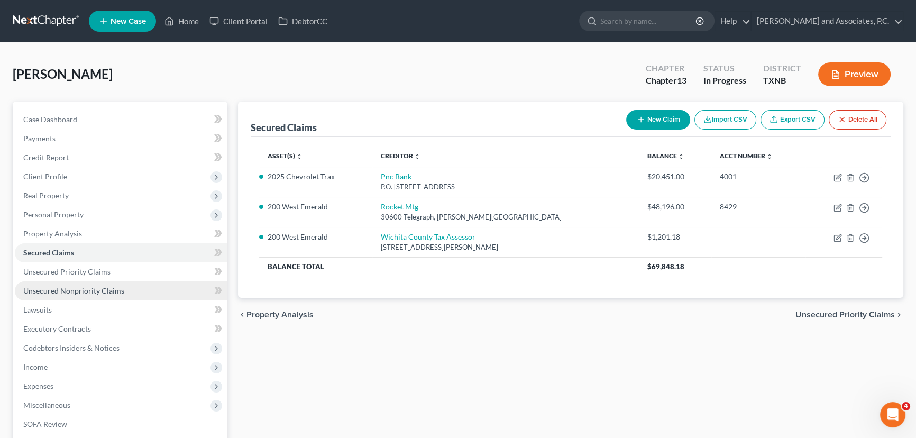
click at [57, 286] on span "Unsecured Nonpriority Claims" at bounding box center [73, 290] width 101 height 9
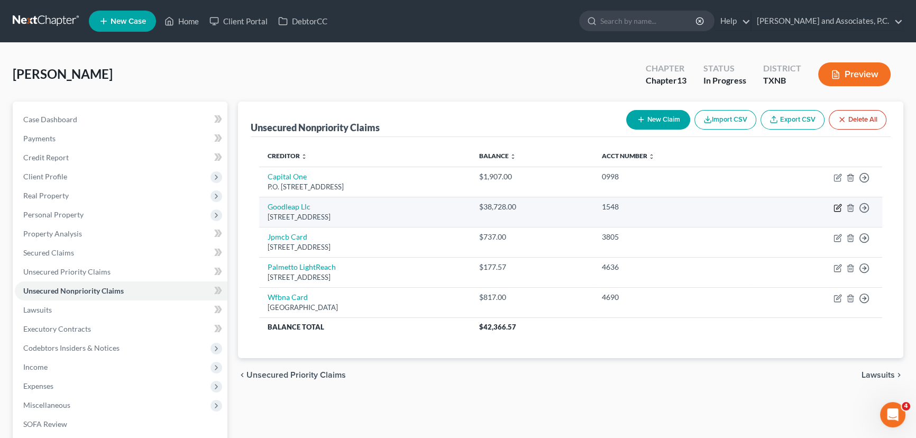
click at [837, 209] on icon "button" at bounding box center [837, 208] width 8 height 8
select select "4"
select select "0"
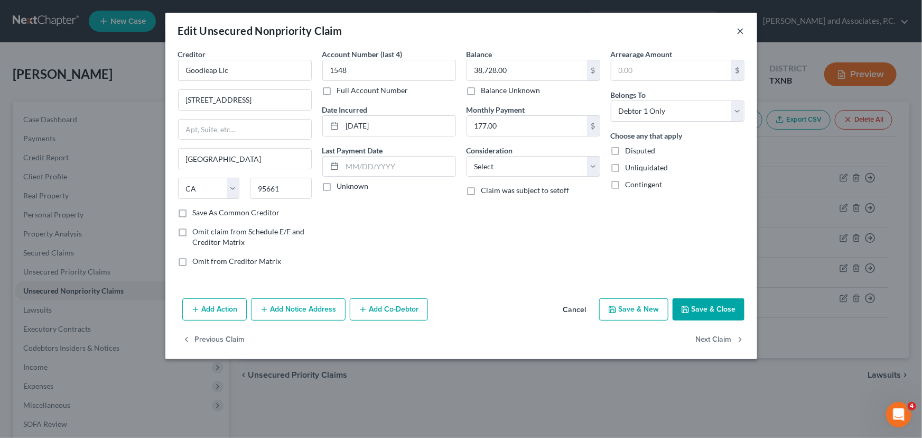
click at [742, 31] on button "×" at bounding box center [740, 30] width 7 height 13
